Goal: Task Accomplishment & Management: Use online tool/utility

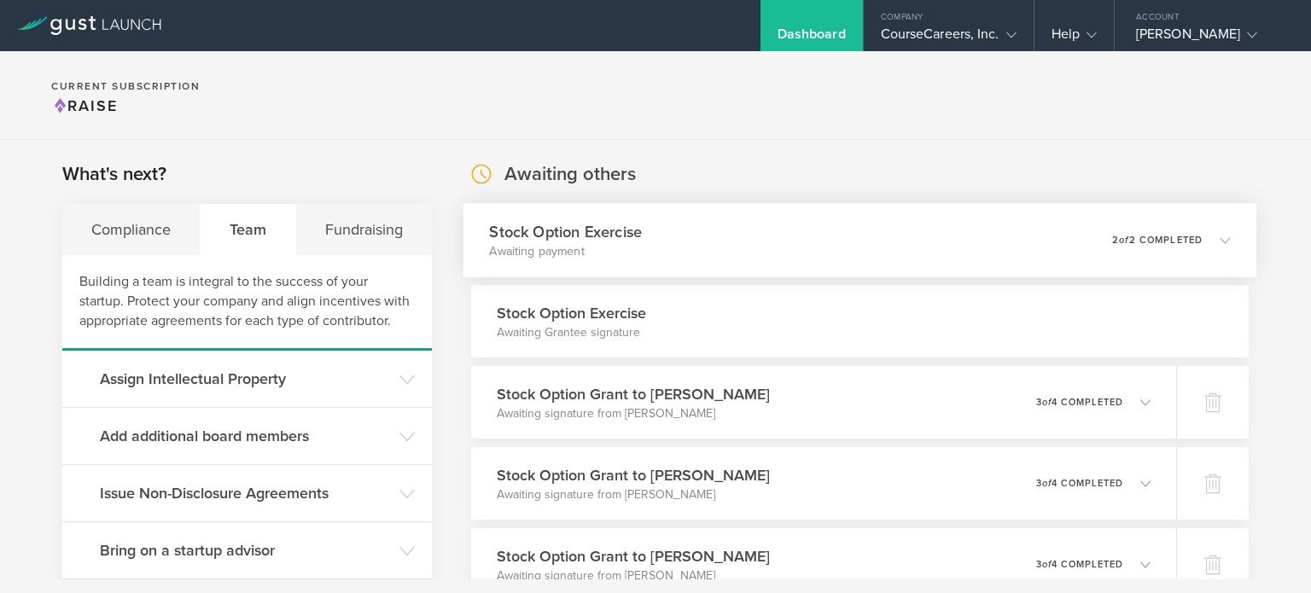
click at [1144, 241] on p "2 of 2 completed" at bounding box center [1157, 239] width 90 height 9
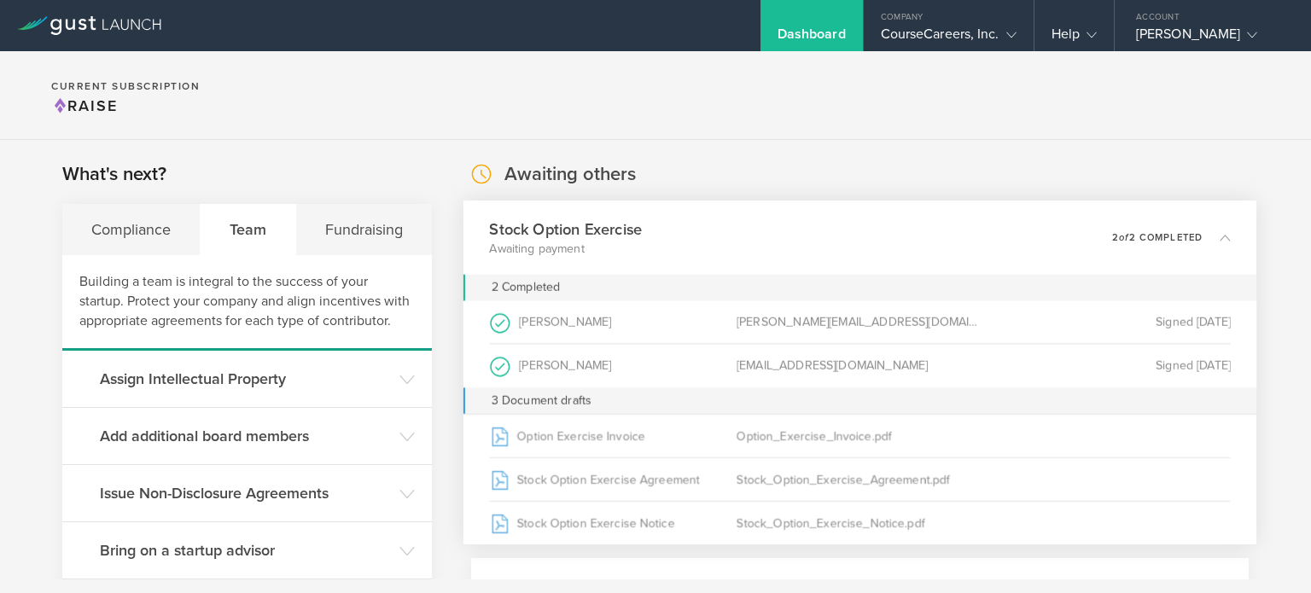
click at [1163, 218] on div "Stock Option Exercise Awaiting payment 0 undeliverable 2 of 2 completed" at bounding box center [860, 238] width 794 height 74
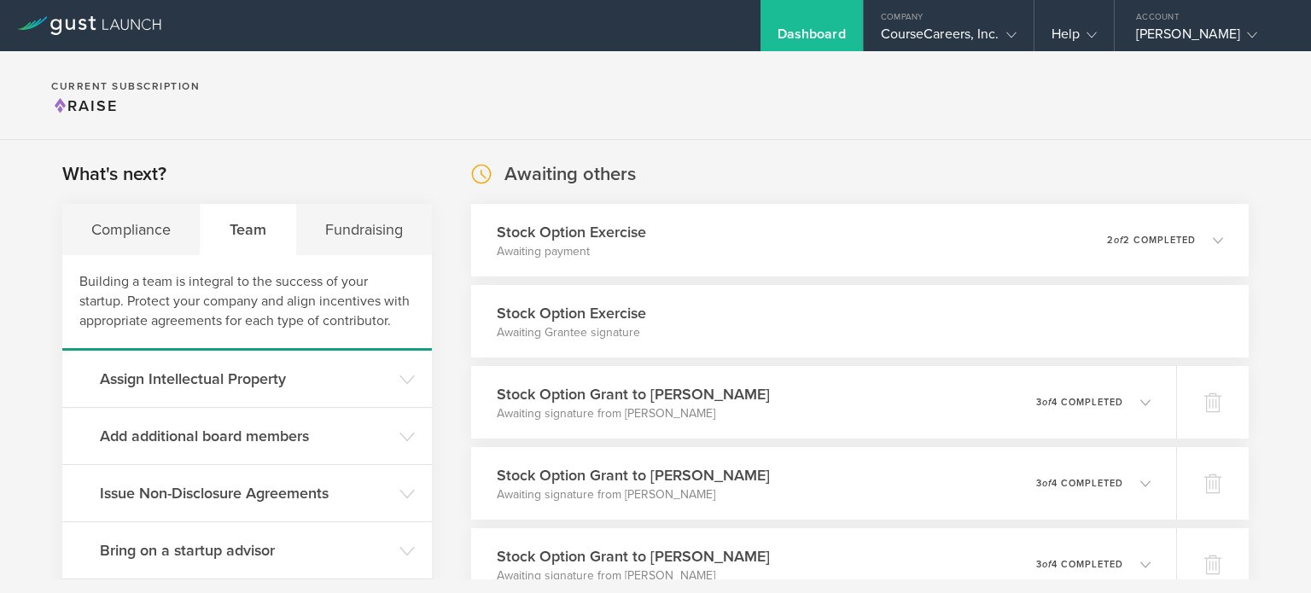
click at [1110, 308] on div "Stock Option Exercise Awaiting Grantee signature" at bounding box center [859, 321] width 777 height 73
click at [1137, 253] on div "0 undeliverable 2 of 2 completed" at bounding box center [1171, 240] width 119 height 29
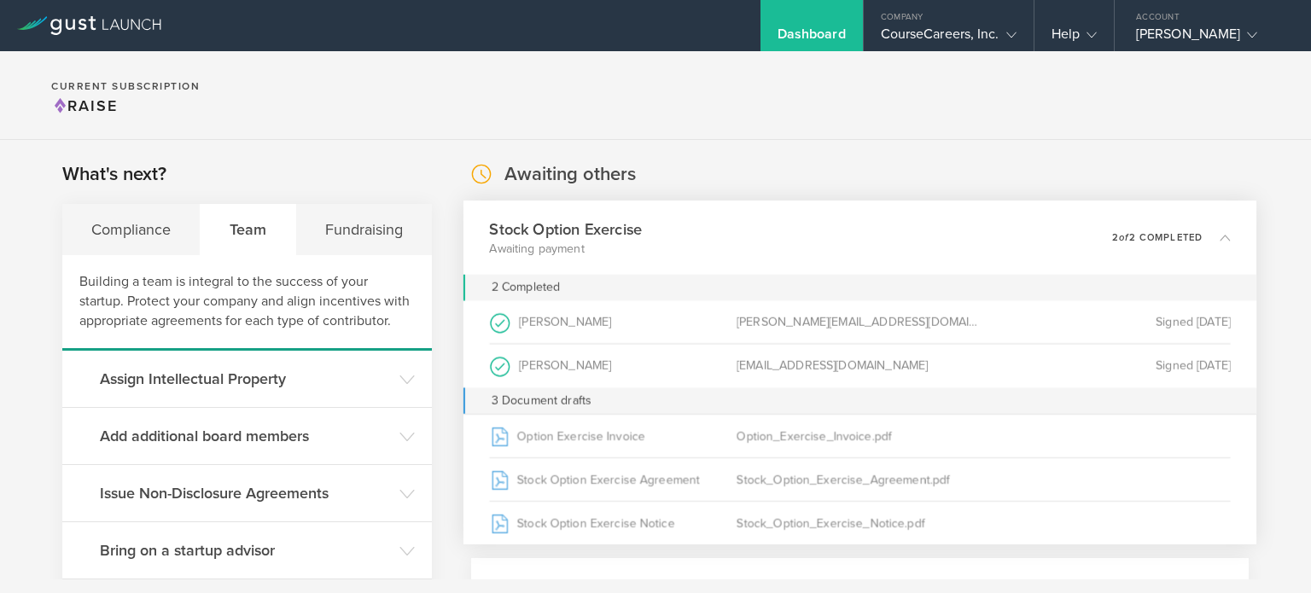
click at [815, 354] on div "[EMAIL_ADDRESS][DOMAIN_NAME]" at bounding box center [859, 366] width 247 height 44
click at [489, 389] on div "3 Document drafts" at bounding box center [860, 400] width 794 height 26
click at [551, 366] on div "[PERSON_NAME] (as Shareholder )" at bounding box center [612, 366] width 247 height 44
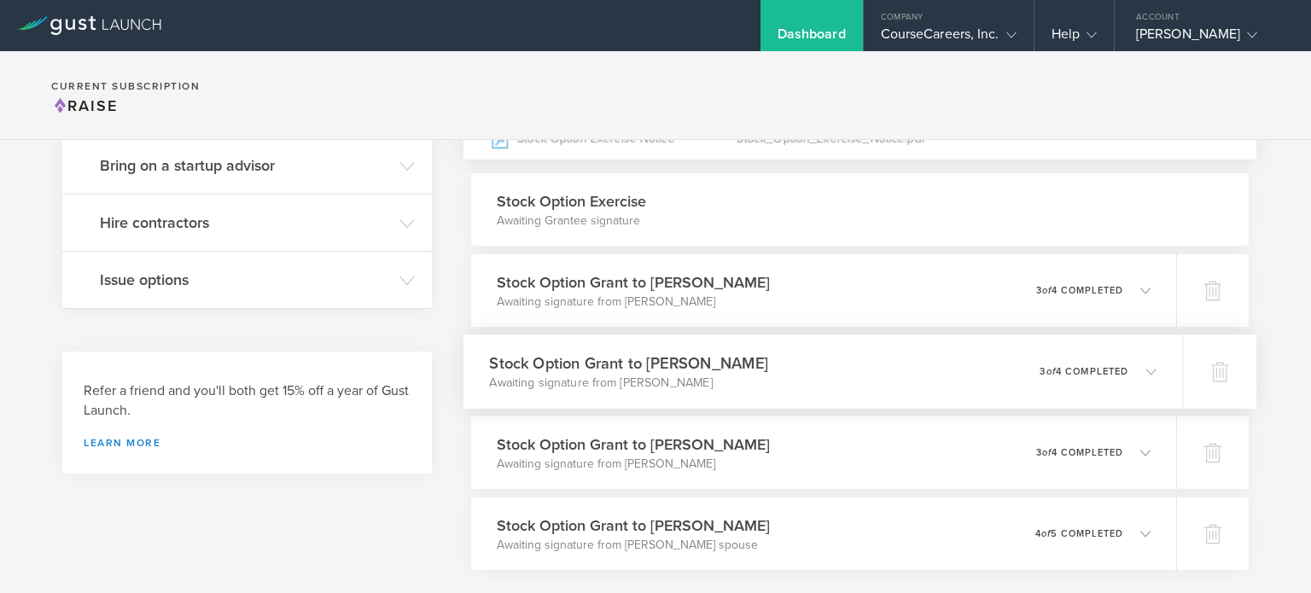
scroll to position [256, 0]
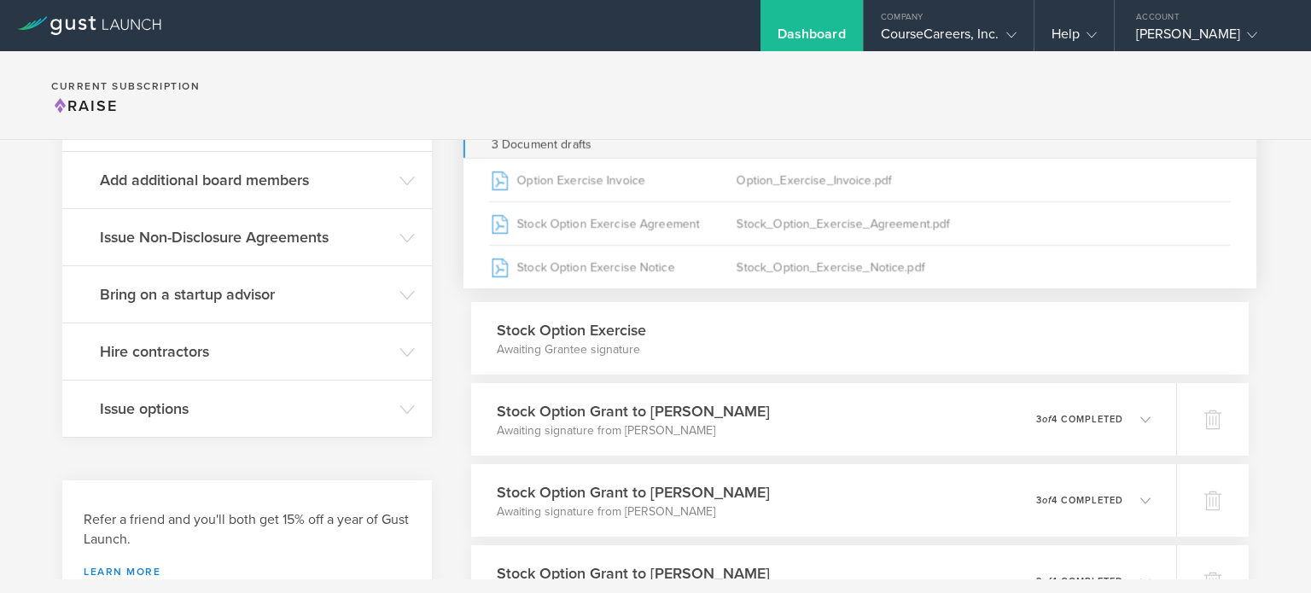
click at [789, 369] on div "Stock Option Exercise Awaiting Grantee signature" at bounding box center [859, 338] width 777 height 73
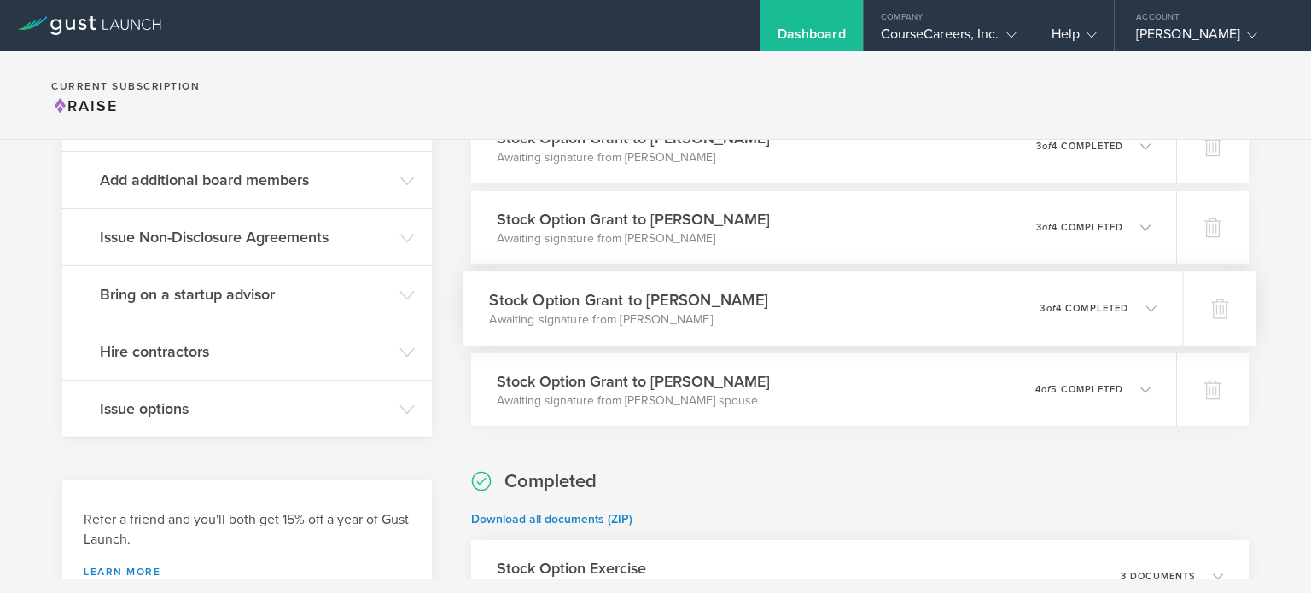
drag, startPoint x: 543, startPoint y: 317, endPoint x: 500, endPoint y: 313, distance: 42.9
click at [500, 313] on p "Awaiting signature from [PERSON_NAME]" at bounding box center [628, 319] width 278 height 17
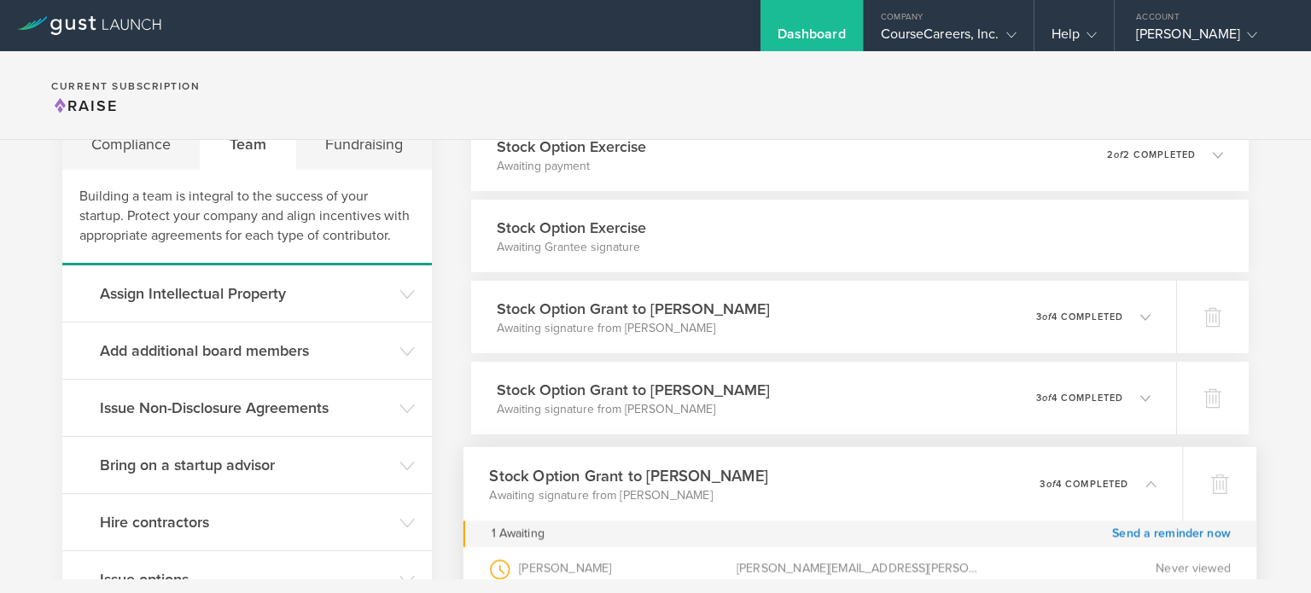
scroll to position [0, 0]
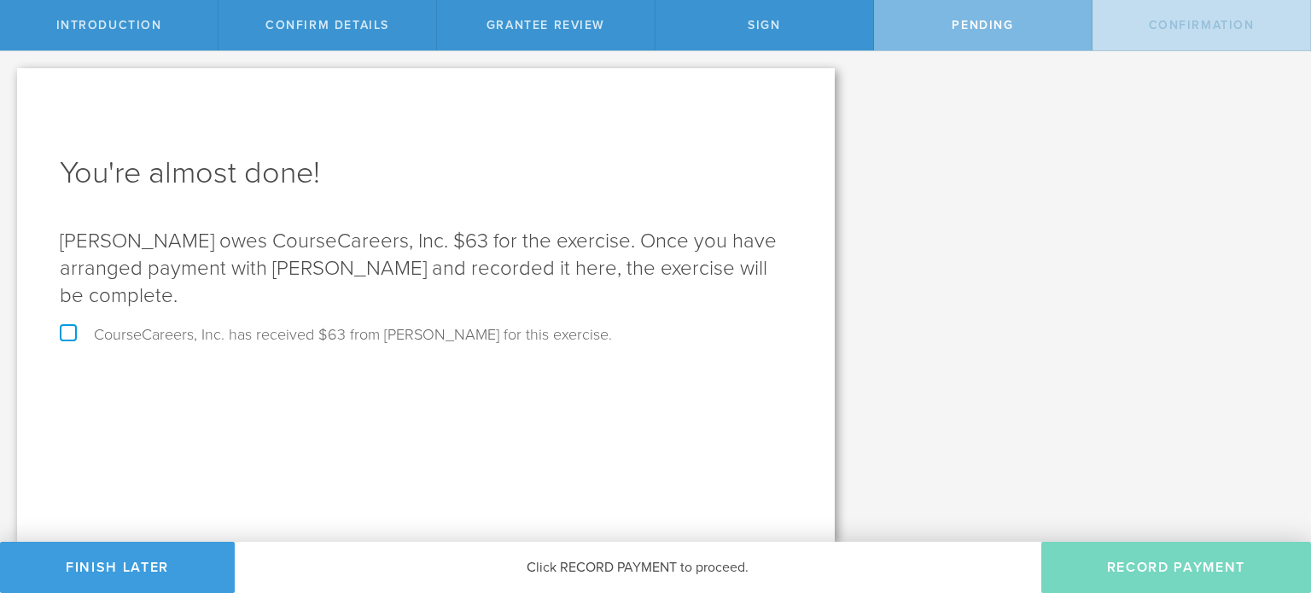
click at [71, 327] on label "CourseCareers, Inc. has received $63 from Charlie Wiggs for this exercise." at bounding box center [336, 334] width 552 height 15
click at [11, 78] on input "CourseCareers, Inc. has received $63 from Charlie Wiggs for this exercise." at bounding box center [5, 64] width 11 height 27
checkbox input "true"
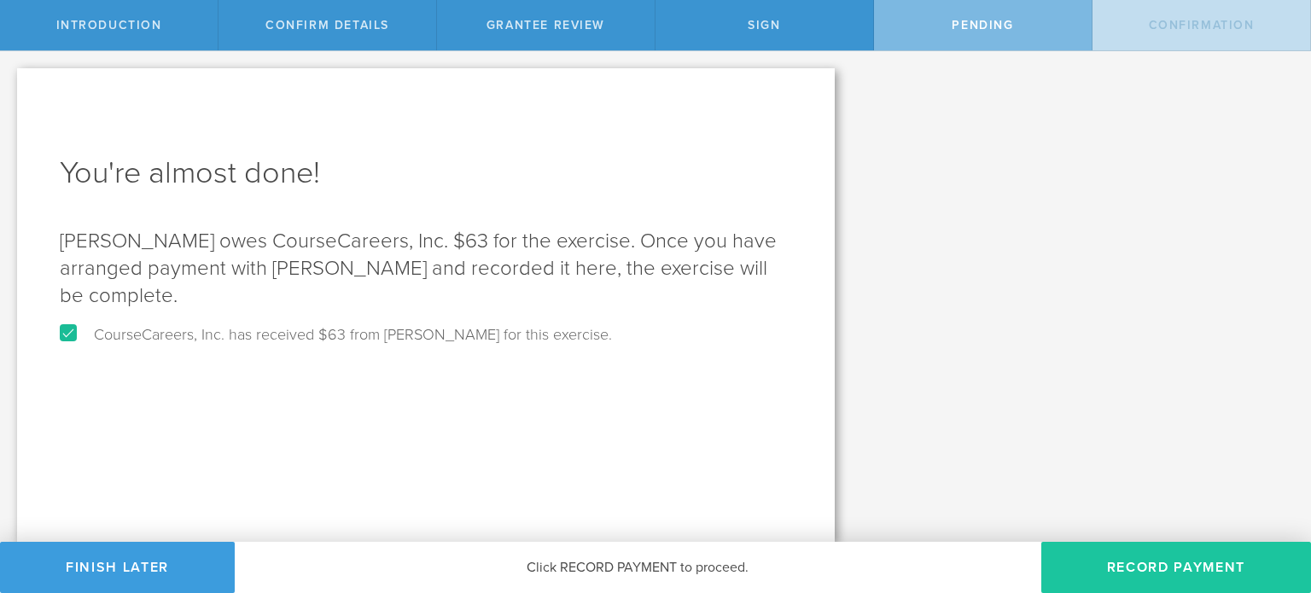
click at [1256, 566] on button "Record Payment" at bounding box center [1176, 567] width 270 height 51
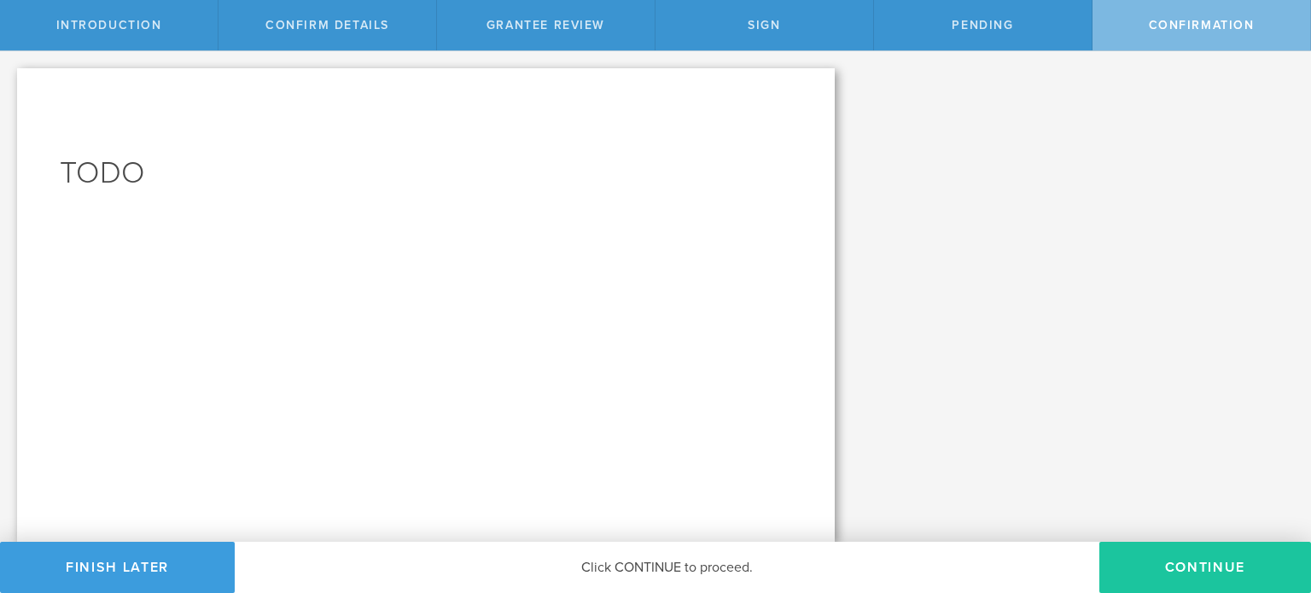
click at [1218, 575] on button "Continue" at bounding box center [1205, 567] width 212 height 51
click at [1205, 558] on button "Continue" at bounding box center [1205, 567] width 212 height 51
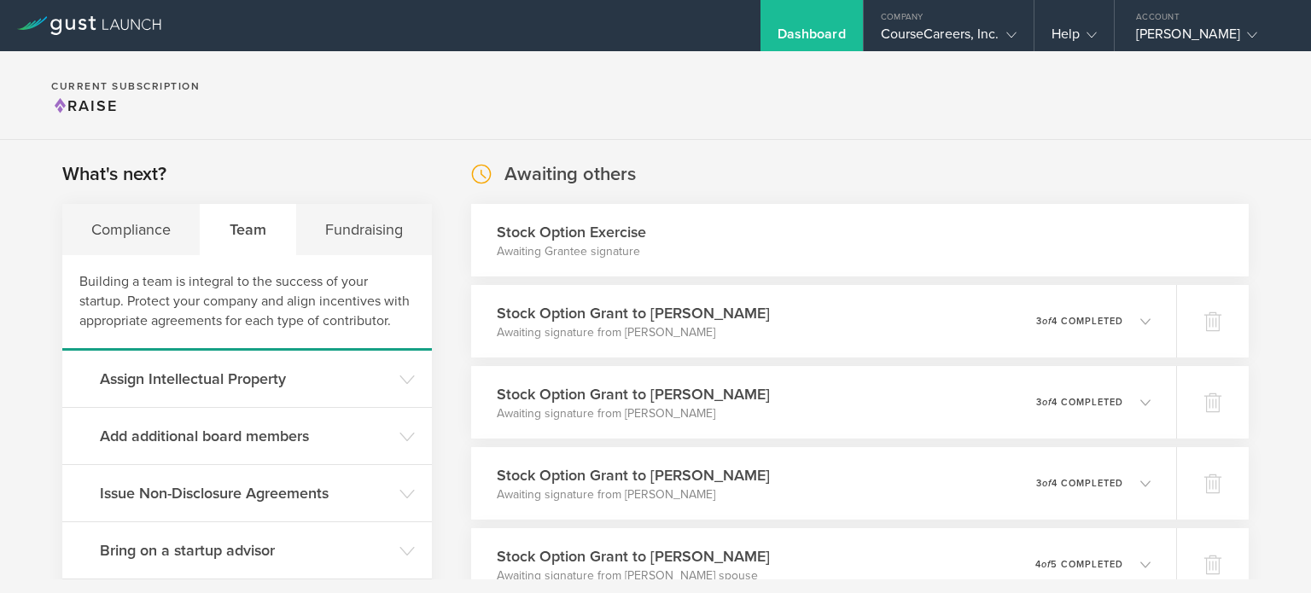
click at [1041, 257] on div "Stock Option Exercise Awaiting Grantee signature" at bounding box center [859, 240] width 777 height 73
